Goal: Communication & Community: Share content

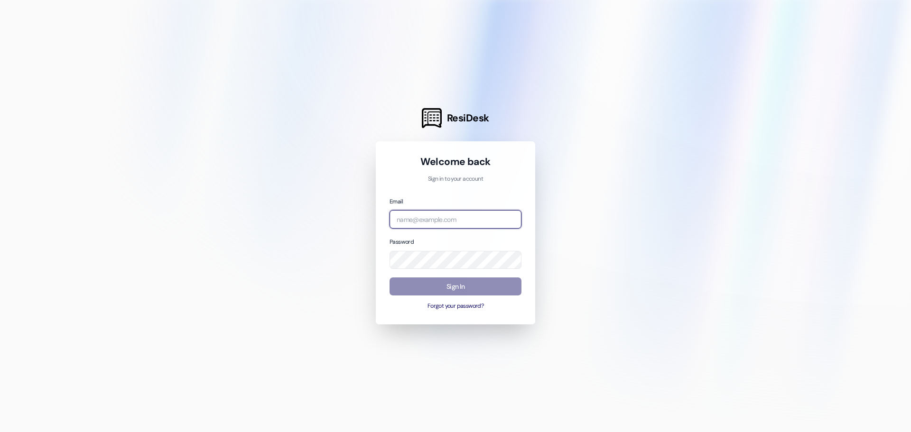
type input "[EMAIL_ADDRESS][DOMAIN_NAME]"
click at [453, 286] on button "Sign In" at bounding box center [455, 286] width 132 height 18
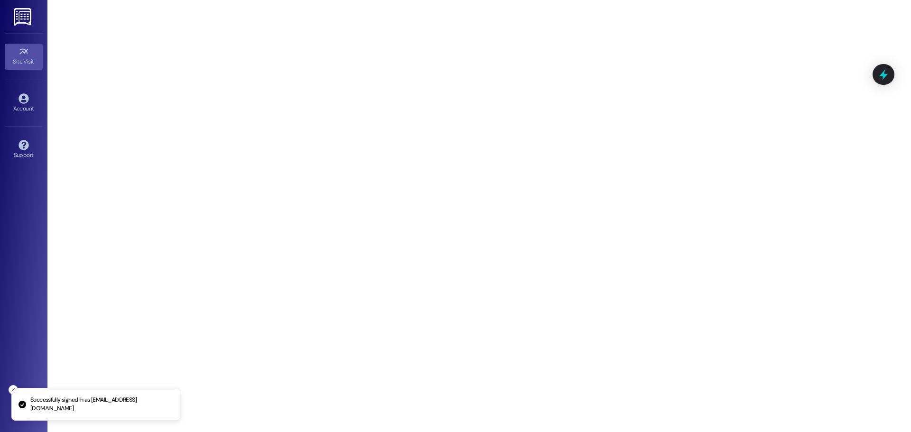
click at [31, 16] on img at bounding box center [23, 17] width 19 height 18
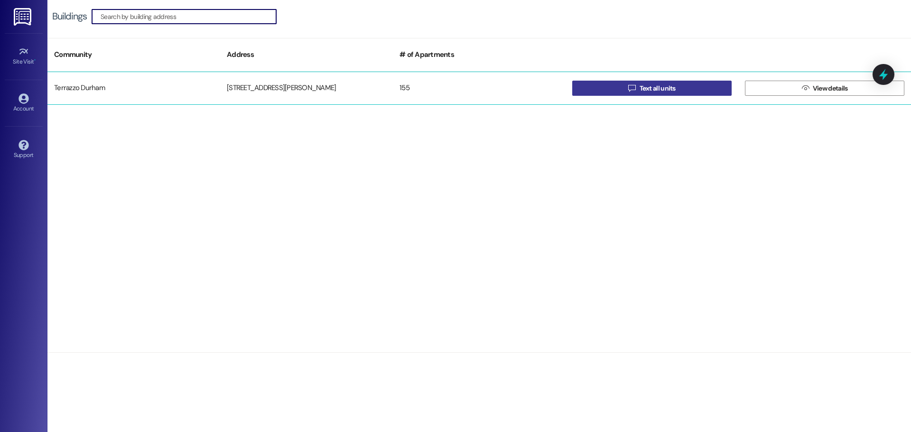
click at [693, 85] on button " Text all units" at bounding box center [651, 88] width 159 height 15
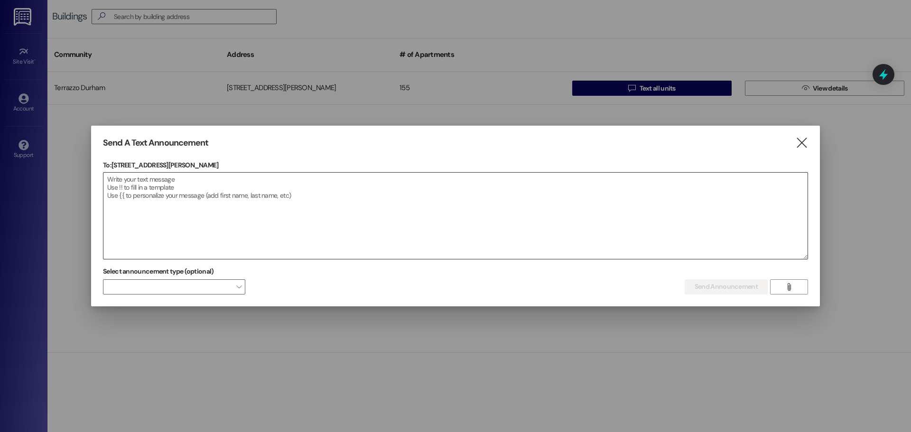
click at [197, 182] on textarea at bounding box center [455, 216] width 704 height 86
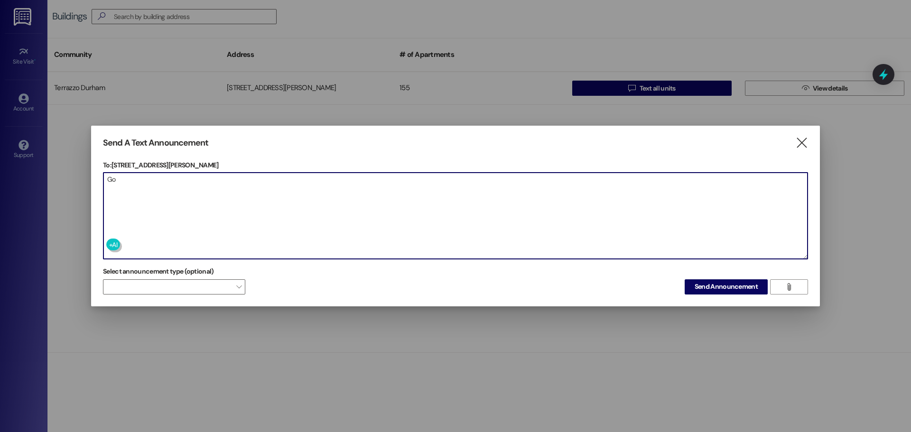
type textarea "G"
type textarea "A"
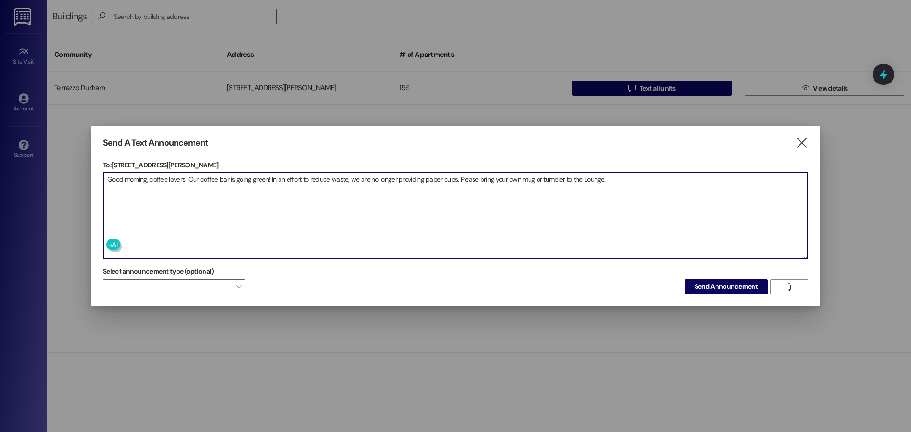
drag, startPoint x: 532, startPoint y: 176, endPoint x: 599, endPoint y: 183, distance: 67.2
click at [599, 183] on textarea "Good morning, coffee lovers! Our coffee bar is going green! In an effort to red…" at bounding box center [455, 216] width 704 height 86
click at [120, 287] on span at bounding box center [174, 286] width 142 height 15
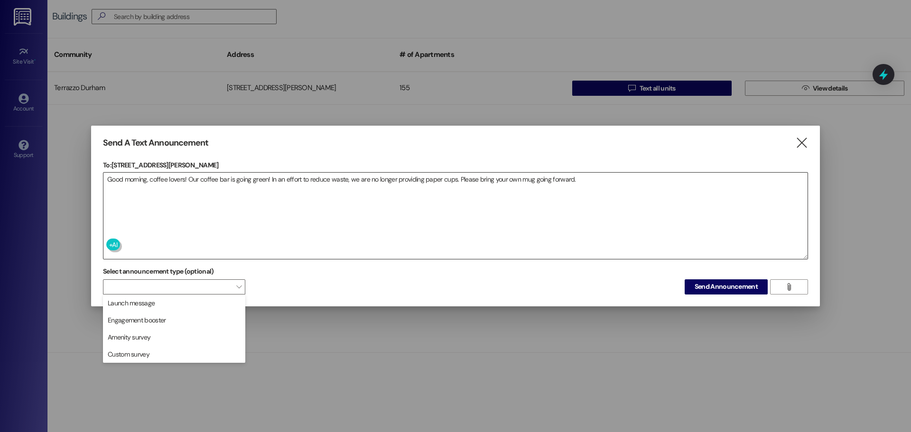
click at [282, 228] on textarea "Good morning, coffee lovers! Our coffee bar is going green! In an effort to red…" at bounding box center [455, 216] width 704 height 86
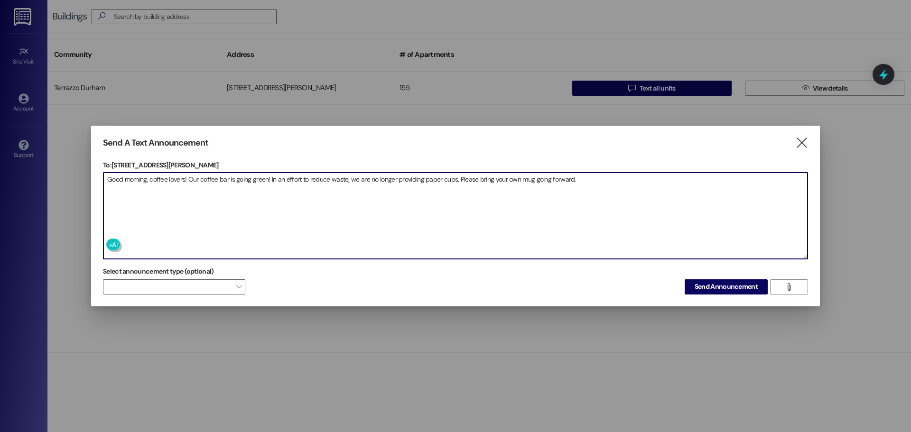
drag, startPoint x: 188, startPoint y: 178, endPoint x: 270, endPoint y: 177, distance: 81.6
click at [270, 177] on textarea "Good morning, coffee lovers! Our coffee bar is going green! In an effort to red…" at bounding box center [455, 216] width 704 height 86
click at [370, 181] on textarea "Good morning, coffee lovers! In an effort to reduce waste, we are no longer pro…" at bounding box center [455, 216] width 704 height 86
type textarea "Good morning, coffee lovers! In an effort to reduce waste, we are no longer pro…"
click at [733, 287] on span "Send Announcement" at bounding box center [725, 287] width 63 height 10
